Goal: Participate in discussion

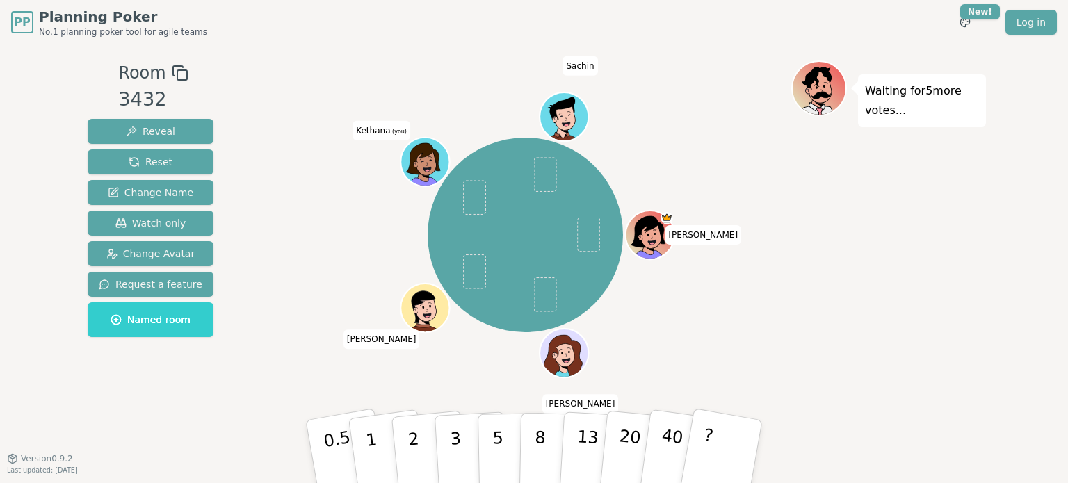
click at [971, 311] on div "Waiting for 5 more votes..." at bounding box center [888, 252] width 195 height 382
click at [401, 132] on span "(you)" at bounding box center [398, 131] width 17 height 6
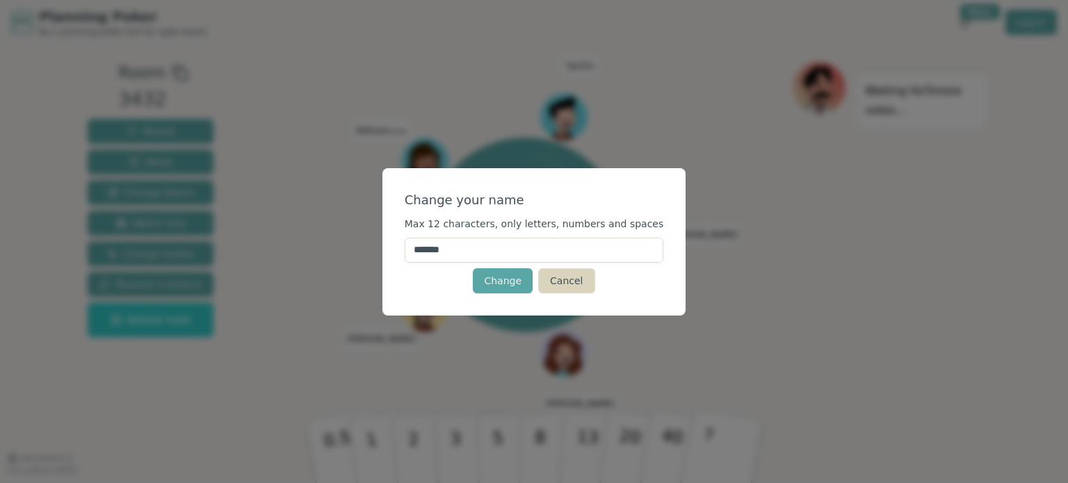
click at [563, 277] on button "Cancel" at bounding box center [566, 280] width 56 height 25
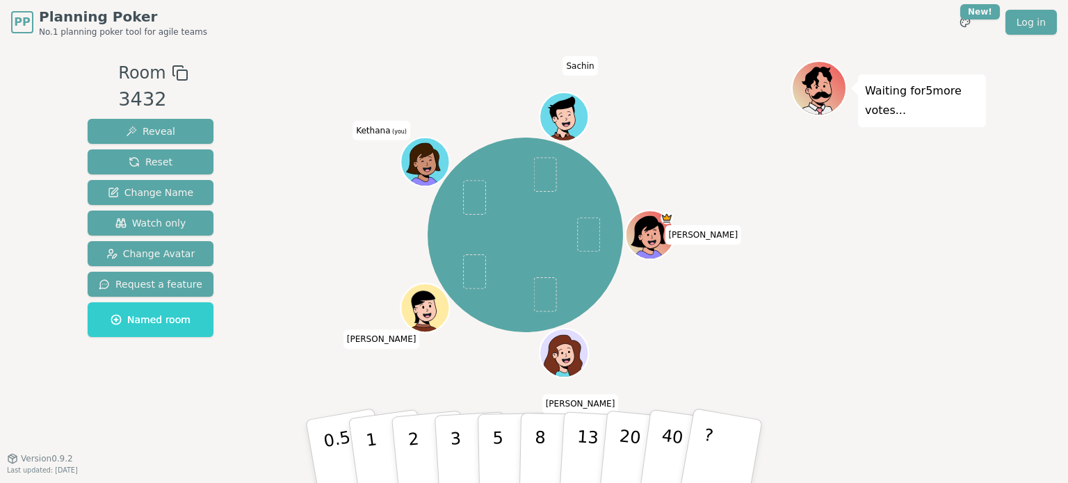
click at [435, 161] on icon at bounding box center [426, 161] width 47 height 6
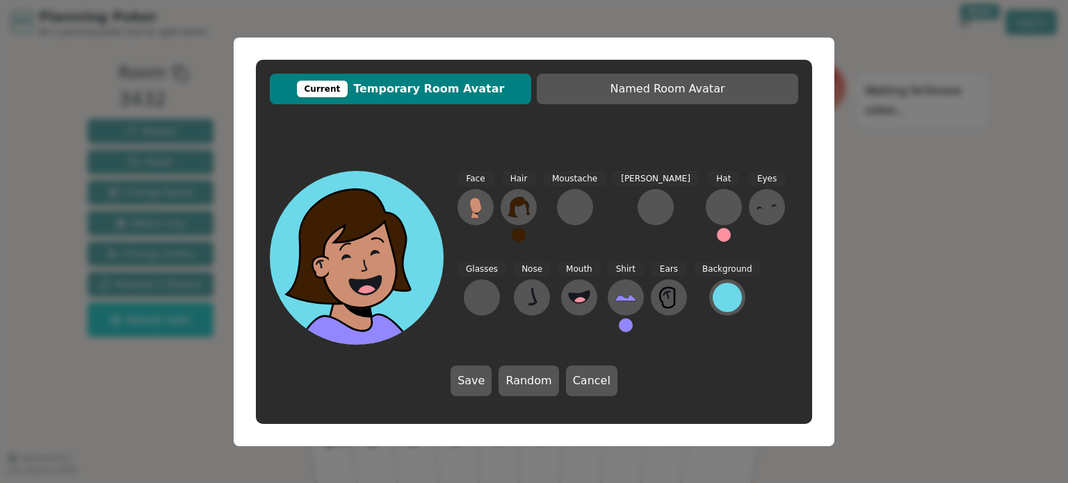
click at [517, 236] on button at bounding box center [519, 235] width 14 height 14
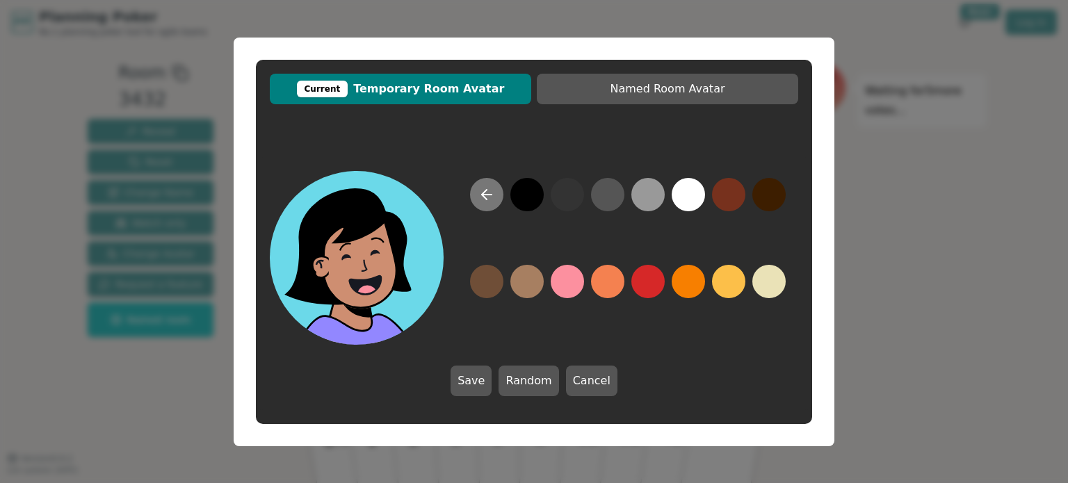
click at [477, 197] on button at bounding box center [486, 194] width 33 height 33
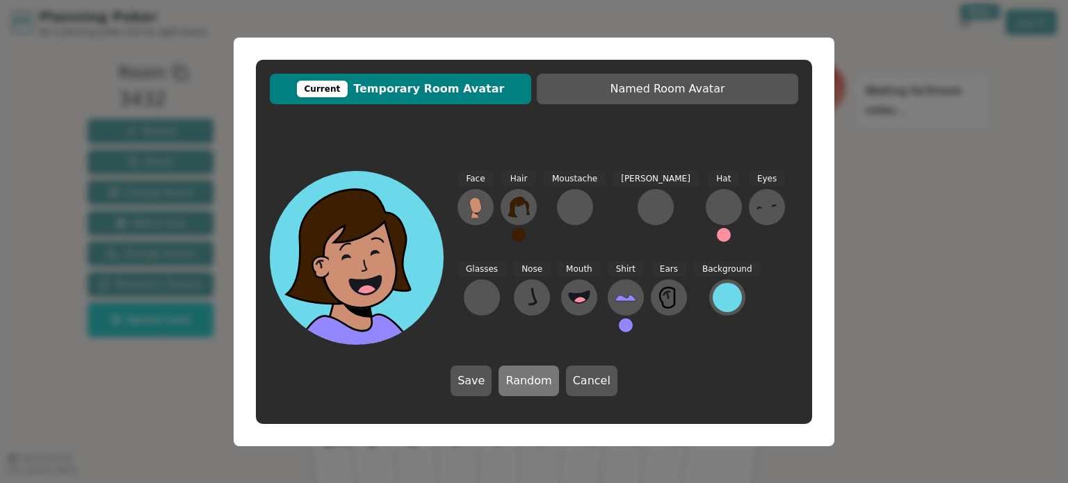
click at [518, 385] on button "Random" at bounding box center [529, 381] width 60 height 31
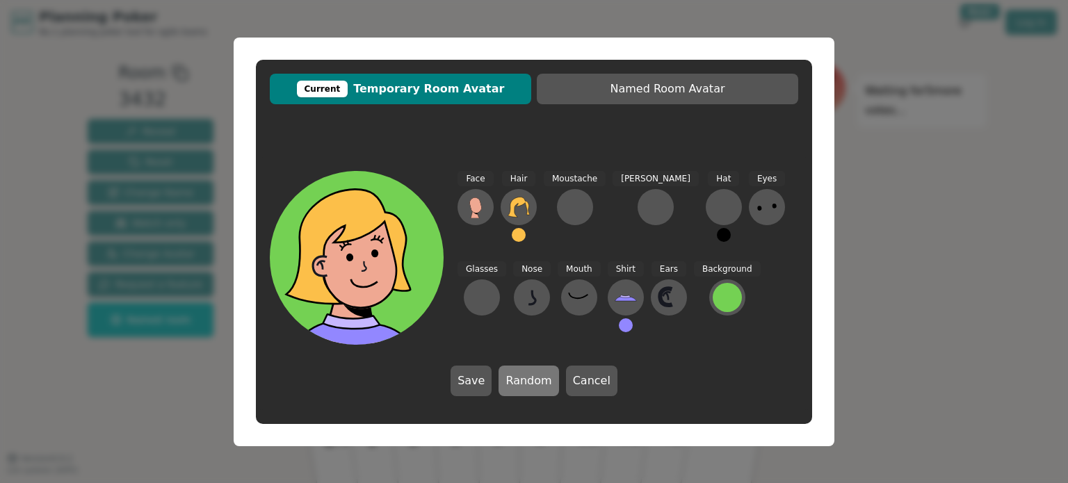
click at [518, 385] on button "Random" at bounding box center [529, 381] width 60 height 31
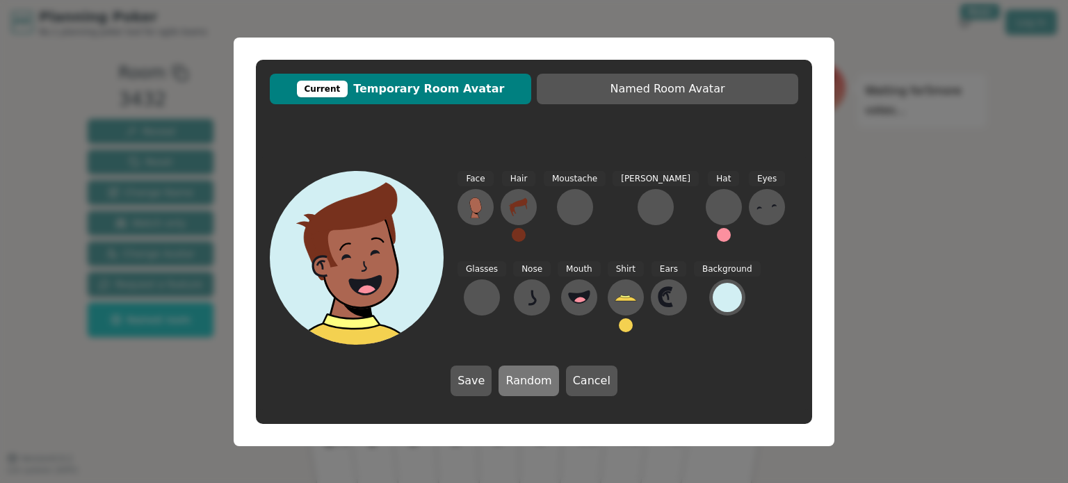
click at [518, 385] on button "Random" at bounding box center [529, 381] width 60 height 31
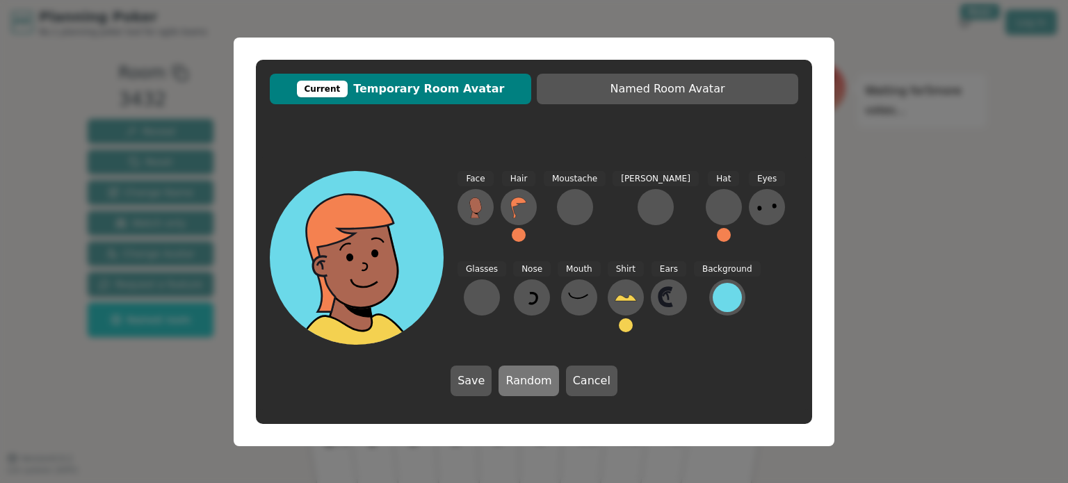
click at [518, 385] on button "Random" at bounding box center [529, 381] width 60 height 31
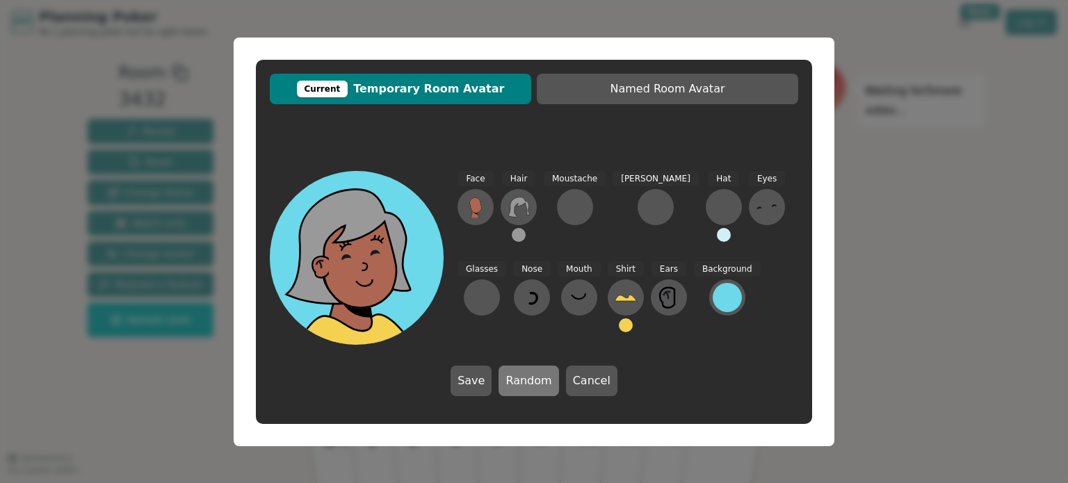
click at [518, 385] on button "Random" at bounding box center [529, 381] width 60 height 31
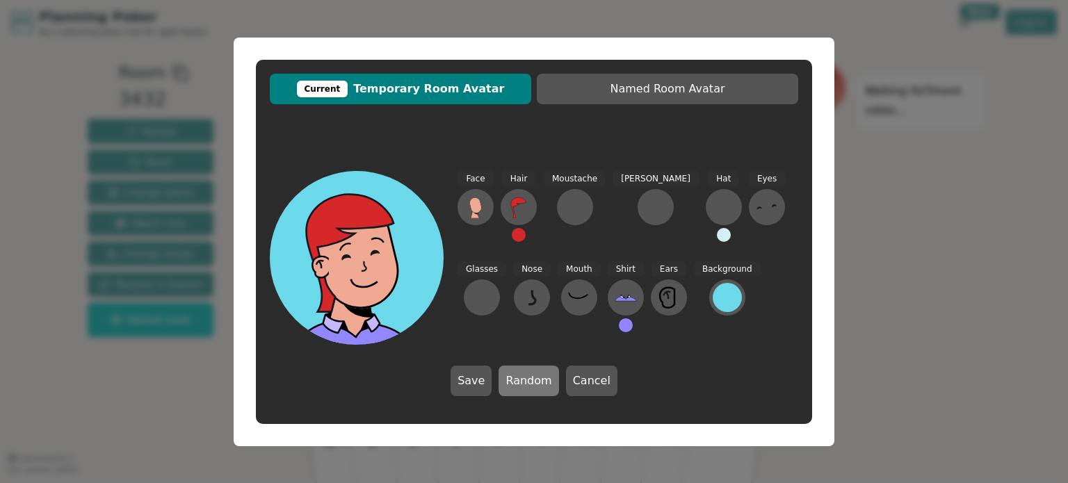
click at [518, 385] on button "Random" at bounding box center [529, 381] width 60 height 31
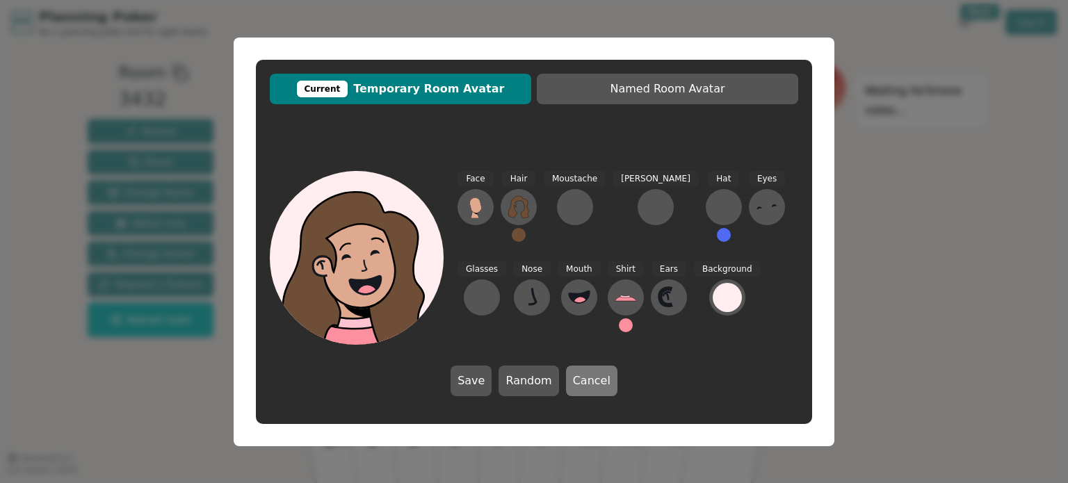
click at [576, 376] on button "Cancel" at bounding box center [591, 381] width 51 height 31
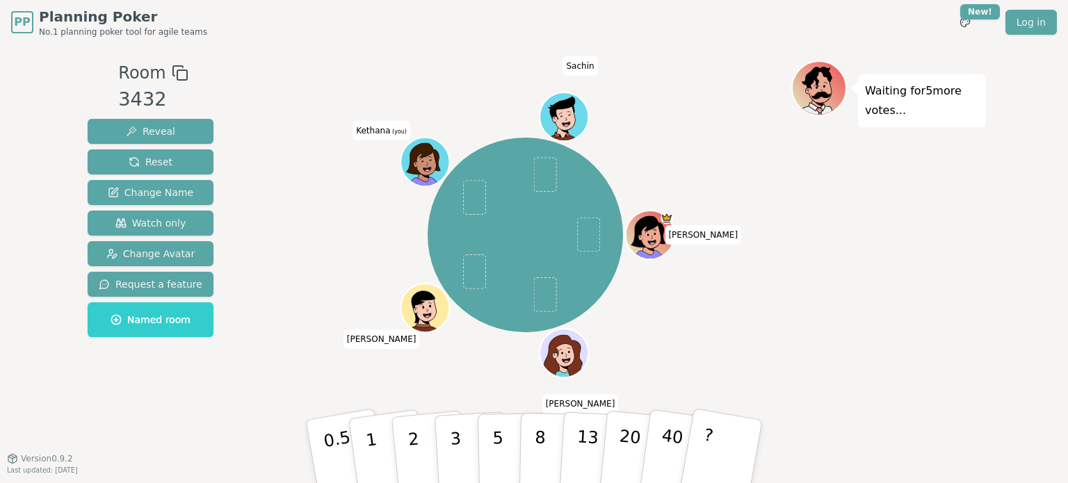
click at [424, 172] on icon at bounding box center [427, 170] width 24 height 8
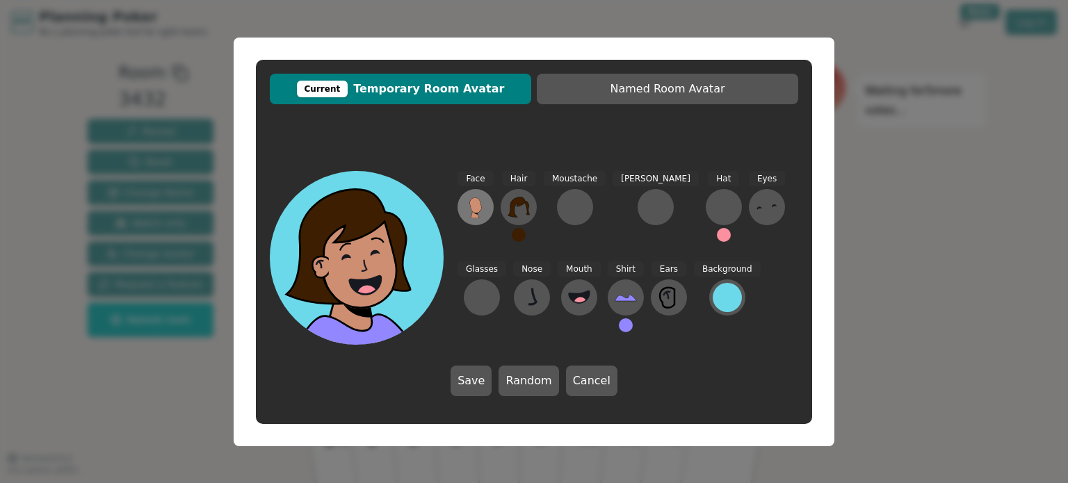
click at [481, 219] on button at bounding box center [476, 207] width 36 height 36
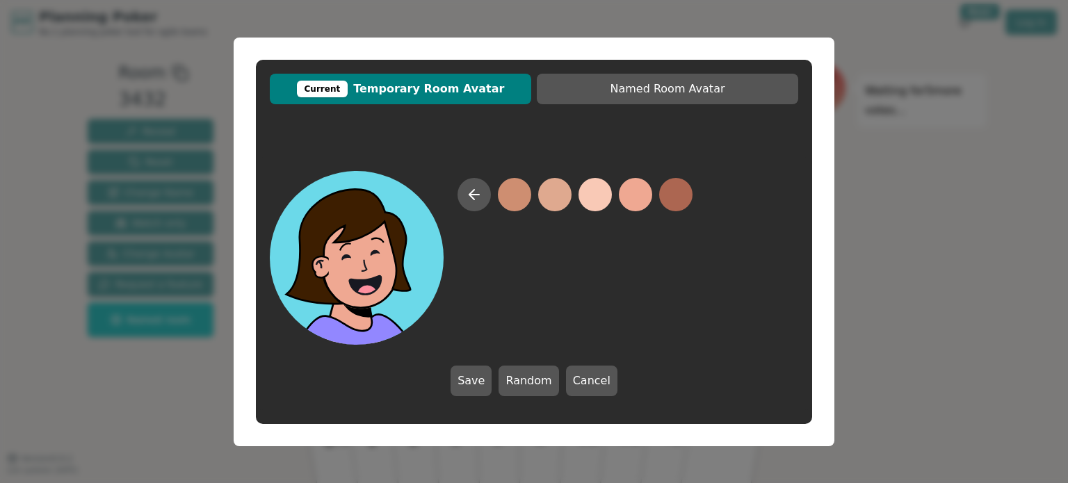
click at [631, 200] on button at bounding box center [635, 194] width 33 height 33
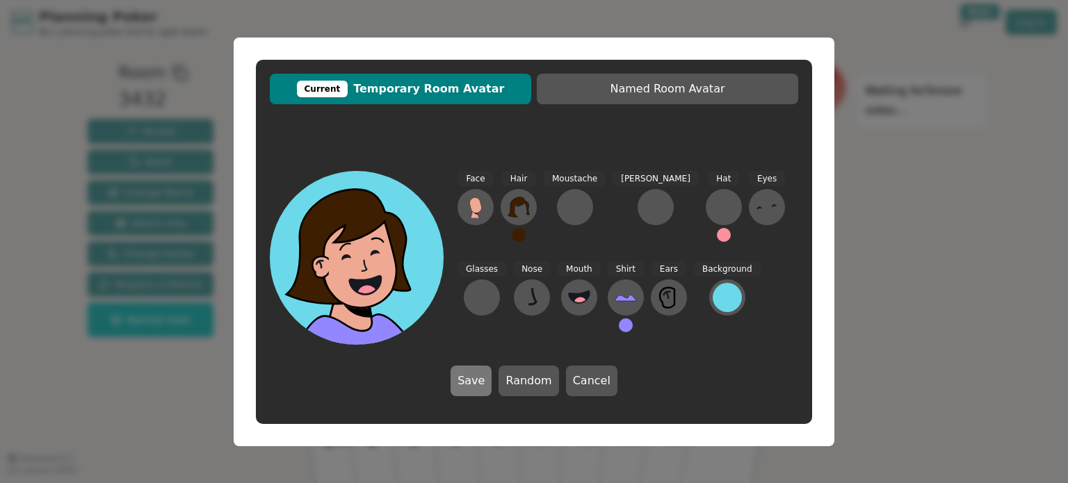
click at [478, 392] on button "Save" at bounding box center [471, 381] width 41 height 31
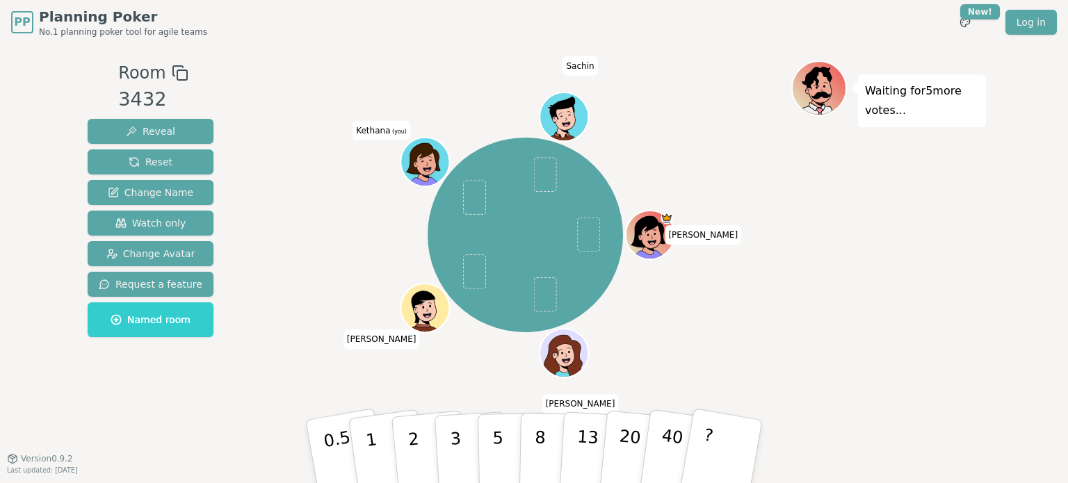
click at [766, 332] on div "[PERSON_NAME] [PERSON_NAME] (you) [PERSON_NAME]" at bounding box center [525, 236] width 532 height 300
click at [812, 332] on div "Waiting for 3 more votes..." at bounding box center [888, 252] width 195 height 382
click at [812, 319] on div "Waiting for 3 more votes..." at bounding box center [888, 252] width 195 height 382
click at [514, 453] on button "5" at bounding box center [514, 452] width 72 height 106
click at [798, 358] on div "Waiting for 2 more votes..." at bounding box center [888, 252] width 195 height 382
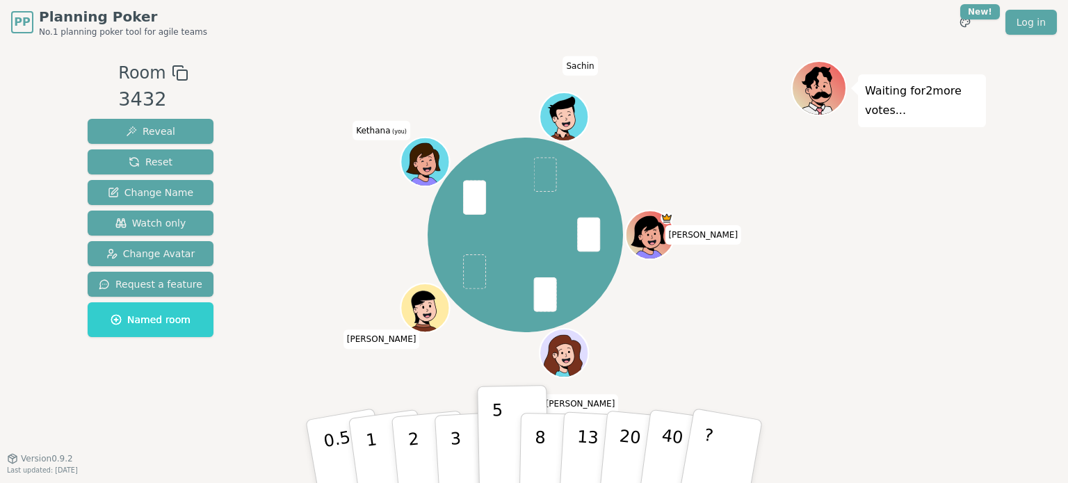
click at [768, 350] on div "[PERSON_NAME] [PERSON_NAME] (you) [PERSON_NAME]" at bounding box center [525, 236] width 532 height 300
click at [766, 364] on div "[PERSON_NAME] [PERSON_NAME] (you) [PERSON_NAME]" at bounding box center [525, 236] width 532 height 300
click at [933, 350] on div "Waiting for [PERSON_NAME] 's vote..." at bounding box center [888, 252] width 195 height 382
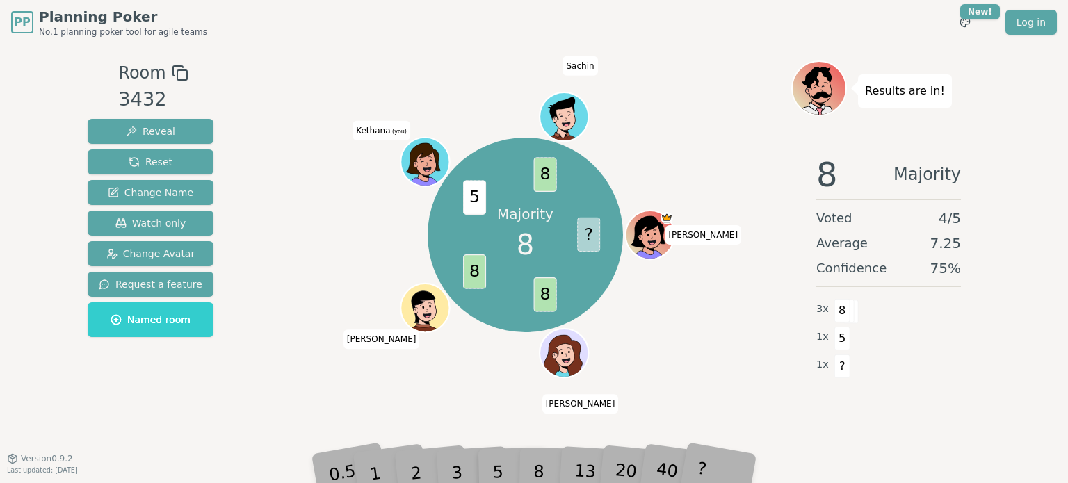
click at [747, 344] on div "Majority 8 ? 8 8 5 8 [PERSON_NAME] [PERSON_NAME] (you) [PERSON_NAME]" at bounding box center [525, 236] width 532 height 300
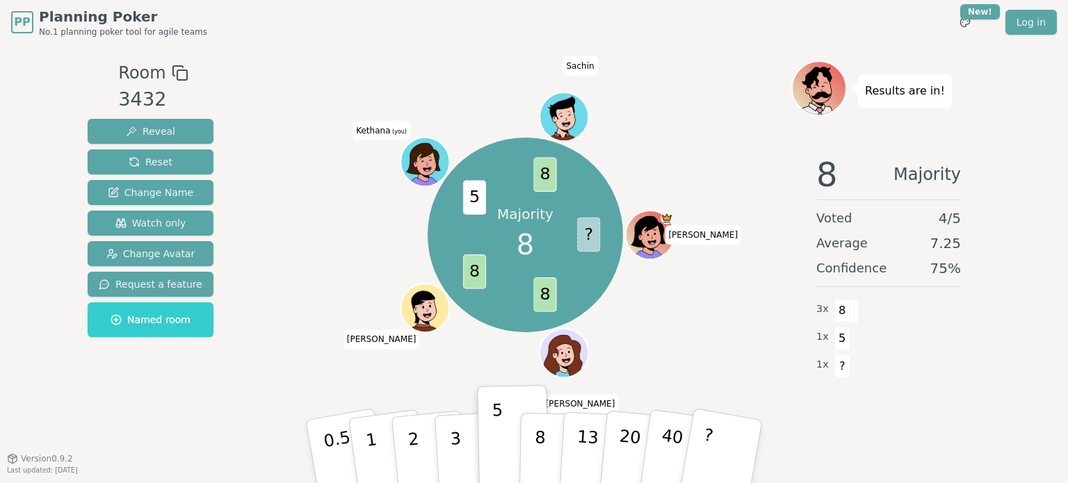
click at [764, 412] on div "Majority 8 ? 8 8 5 8 [PERSON_NAME] [PERSON_NAME] (you) [PERSON_NAME]" at bounding box center [525, 252] width 532 height 382
click at [793, 364] on div "8 Majority Voted 4 / 5 Average 7.25 Confidence 75 % 3 x 8 1 x 5 1 x ?" at bounding box center [888, 283] width 195 height 278
click at [679, 319] on div "Majority 8 ? 8 8 5 8 [PERSON_NAME] [PERSON_NAME] (you) [PERSON_NAME]" at bounding box center [525, 236] width 532 height 300
click at [701, 345] on div "Majority 8 ? 8 8 5 8 [PERSON_NAME] [PERSON_NAME] (you) [PERSON_NAME]" at bounding box center [525, 236] width 532 height 300
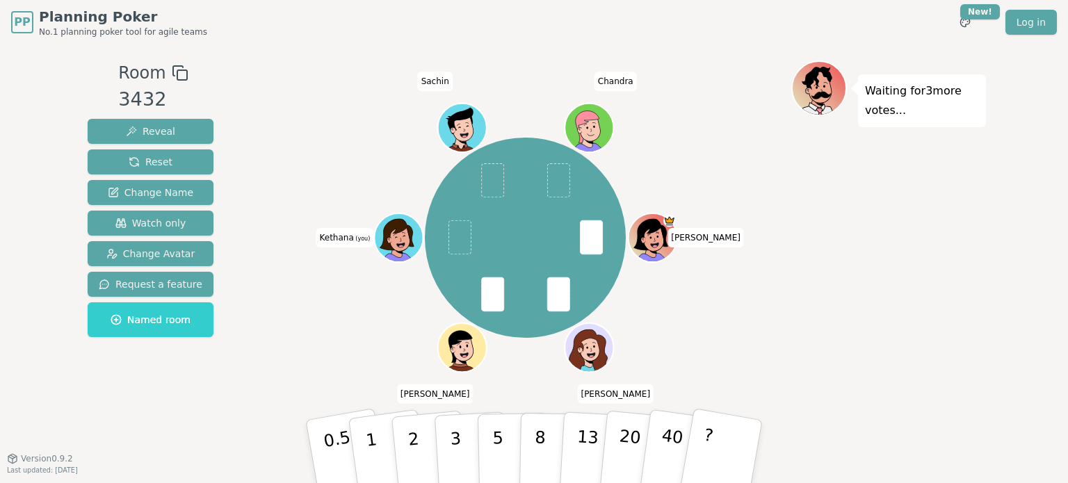
click at [809, 332] on div "Waiting for 3 more votes..." at bounding box center [888, 252] width 195 height 382
click at [821, 327] on div "Waiting for 3 more votes..." at bounding box center [888, 252] width 195 height 382
click at [414, 471] on p "2" at bounding box center [415, 454] width 18 height 76
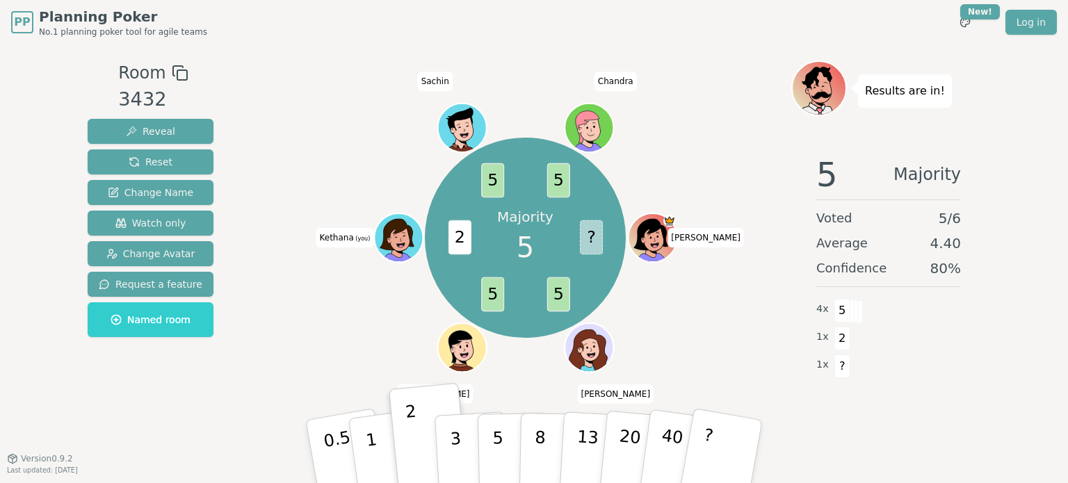
click at [754, 322] on div "Majority 5 ? 5 5 2 5 5 [PERSON_NAME] [PERSON_NAME] (you) [PERSON_NAME]" at bounding box center [525, 238] width 532 height 305
click at [727, 318] on div "Majority 5 ? 5 5 2 5 5 [PERSON_NAME] [PERSON_NAME] (you) [PERSON_NAME]" at bounding box center [525, 238] width 532 height 305
click at [729, 338] on div "Majority 5 ? 5 5 2 5 5 [PERSON_NAME] [PERSON_NAME] (you) [PERSON_NAME]" at bounding box center [525, 238] width 532 height 305
click at [624, 202] on div "Majority 5 ? 5 5 2 5 5 [PERSON_NAME] [PERSON_NAME] (you) [PERSON_NAME]" at bounding box center [525, 238] width 200 height 200
click at [604, 211] on div "Majority 5 ? 5 5 2 5 5 [PERSON_NAME] [PERSON_NAME] (you) [PERSON_NAME]" at bounding box center [525, 238] width 200 height 200
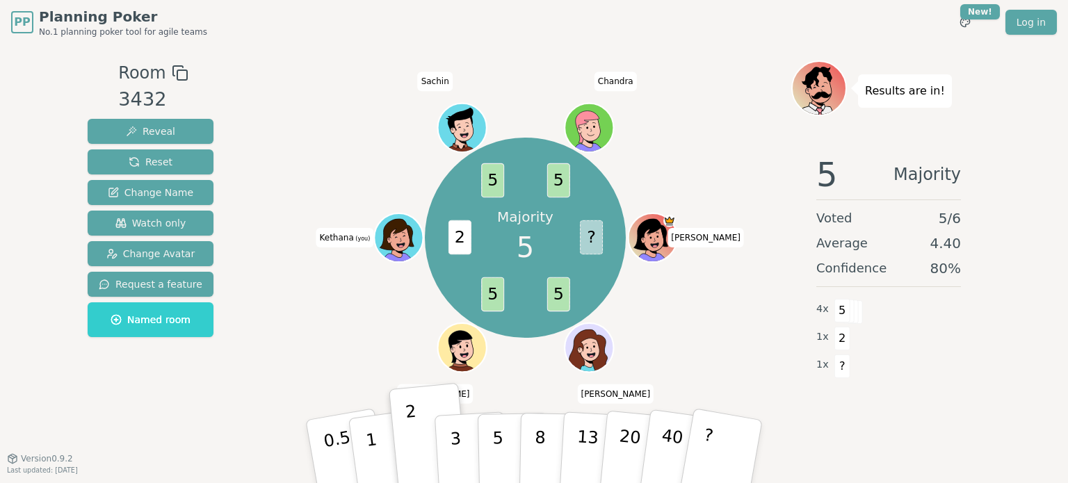
click at [704, 178] on div "Majority 5 ? 5 5 2 5 5 [PERSON_NAME] [PERSON_NAME] (you) [PERSON_NAME]" at bounding box center [525, 238] width 532 height 305
